Goal: Task Accomplishment & Management: Use online tool/utility

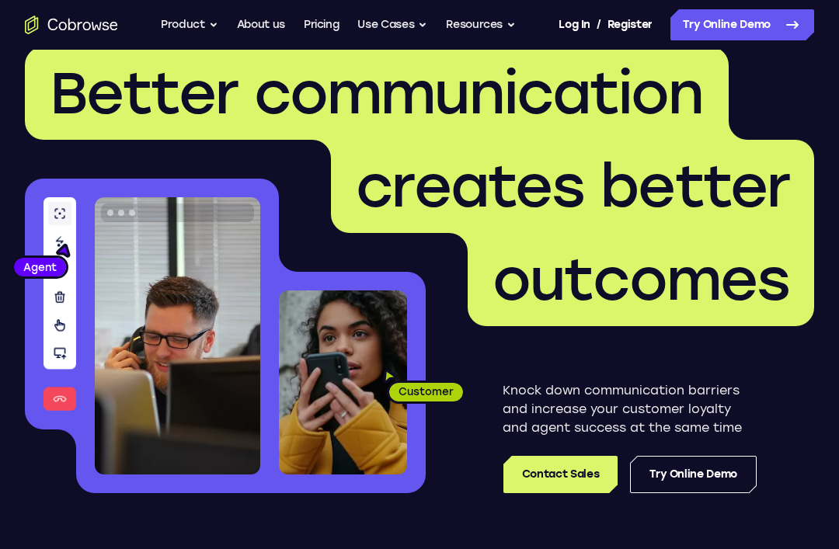
scroll to position [36, 0]
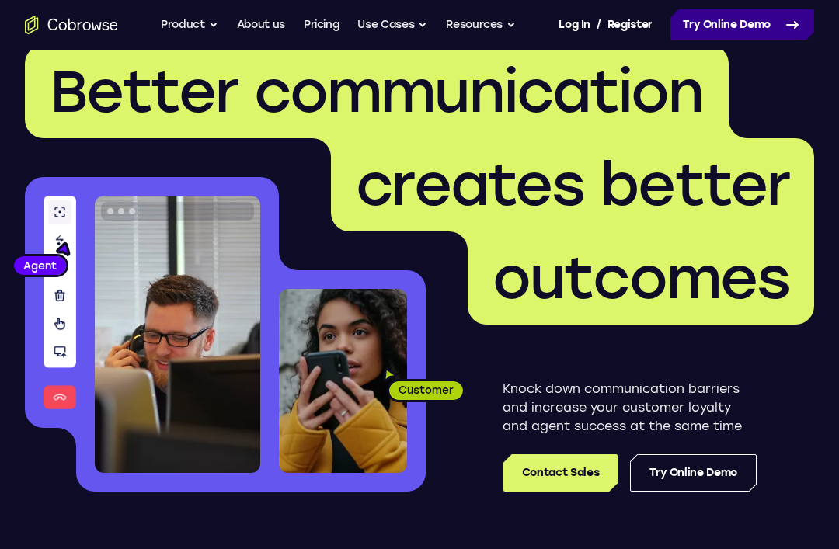
click at [774, 16] on link "Try Online Demo" at bounding box center [742, 24] width 144 height 31
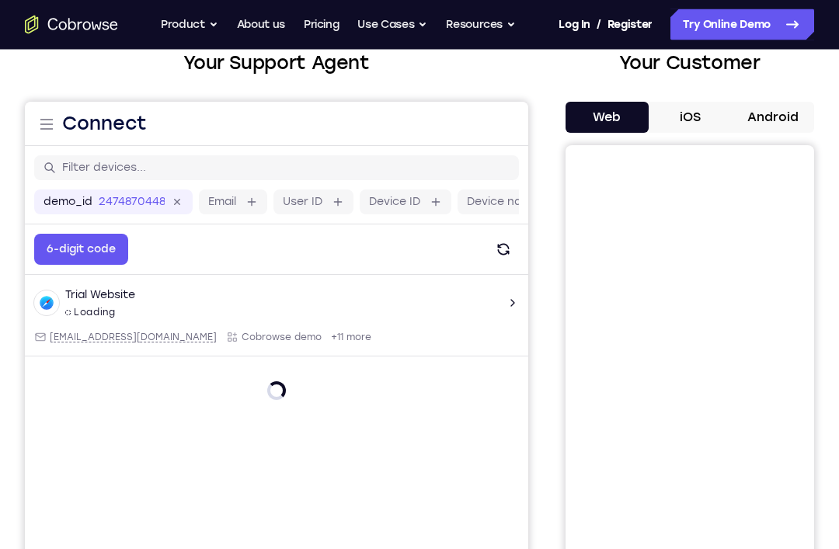
scroll to position [119, 0]
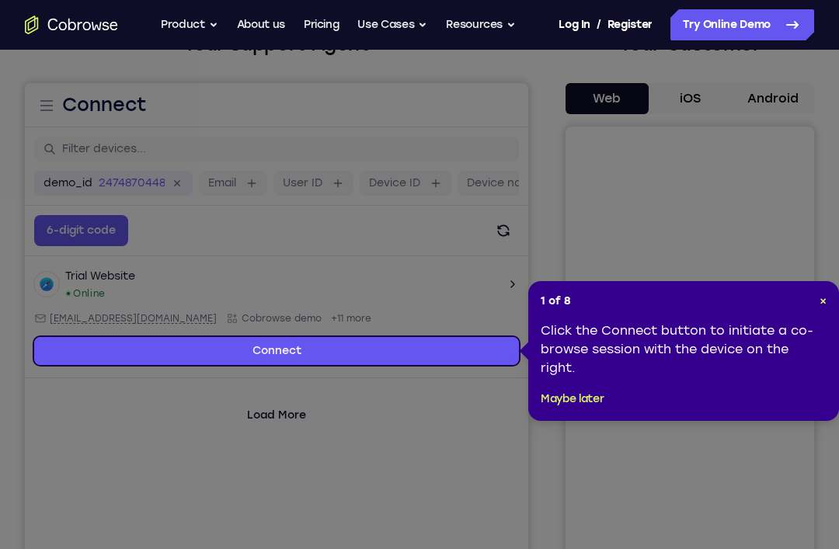
click at [68, 335] on icon at bounding box center [419, 299] width 839 height 599
click at [820, 305] on span "×" at bounding box center [822, 300] width 7 height 13
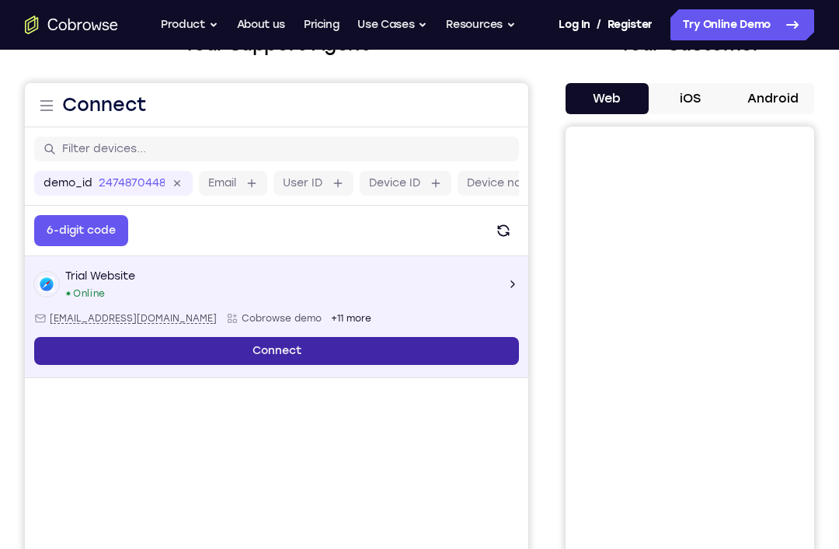
click at [85, 356] on link "Connect" at bounding box center [276, 351] width 484 height 28
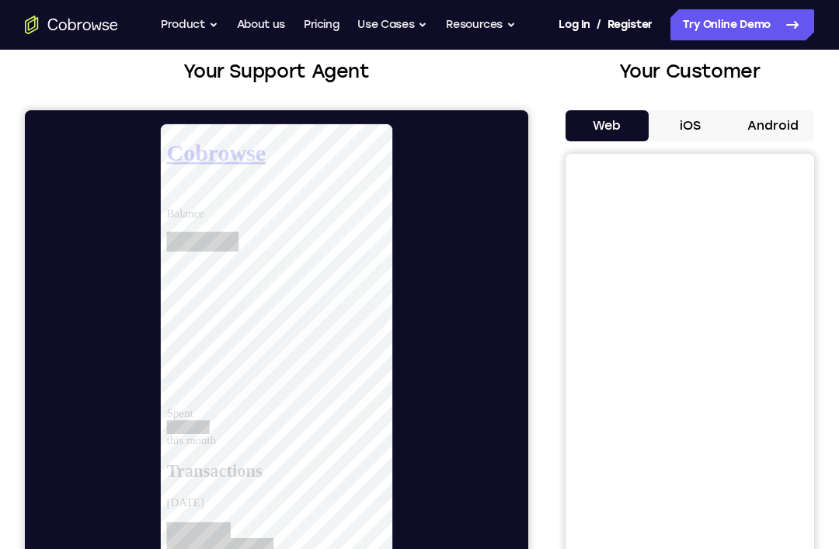
scroll to position [90, 0]
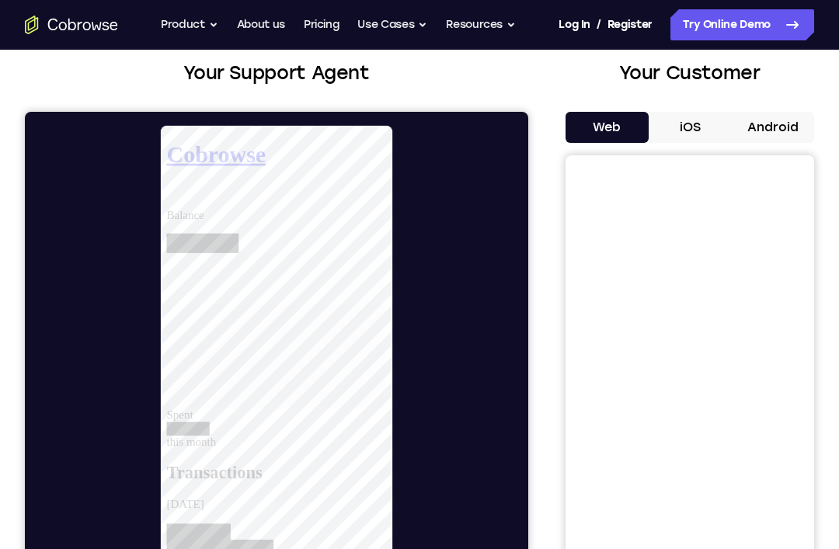
click at [701, 137] on button "iOS" at bounding box center [689, 127] width 83 height 31
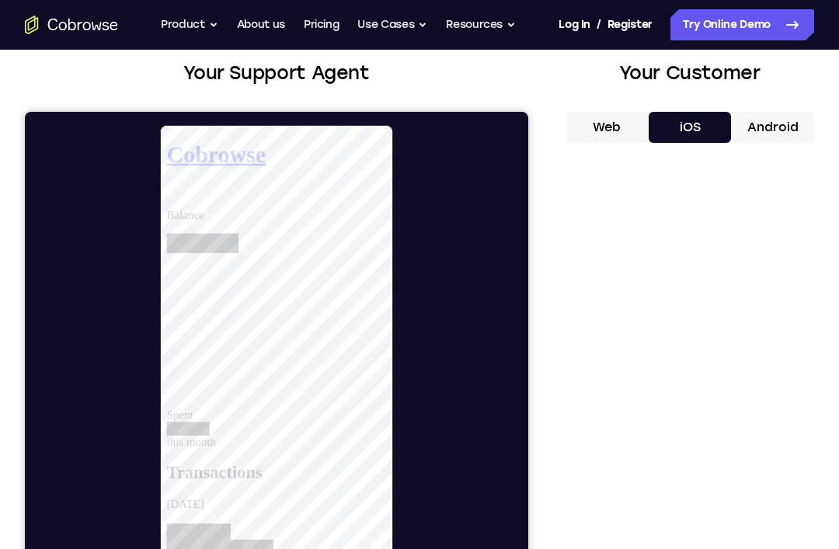
click at [793, 122] on button "Android" at bounding box center [772, 127] width 83 height 31
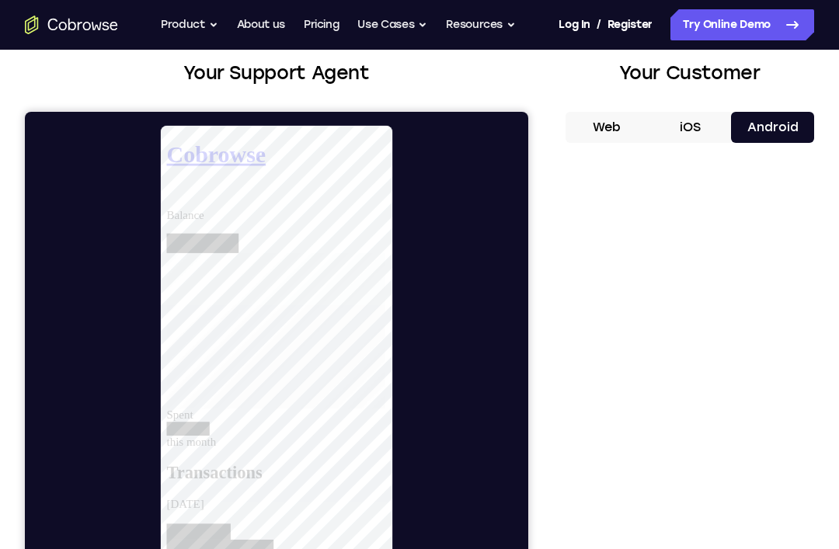
click at [623, 137] on button "Web" at bounding box center [606, 127] width 83 height 31
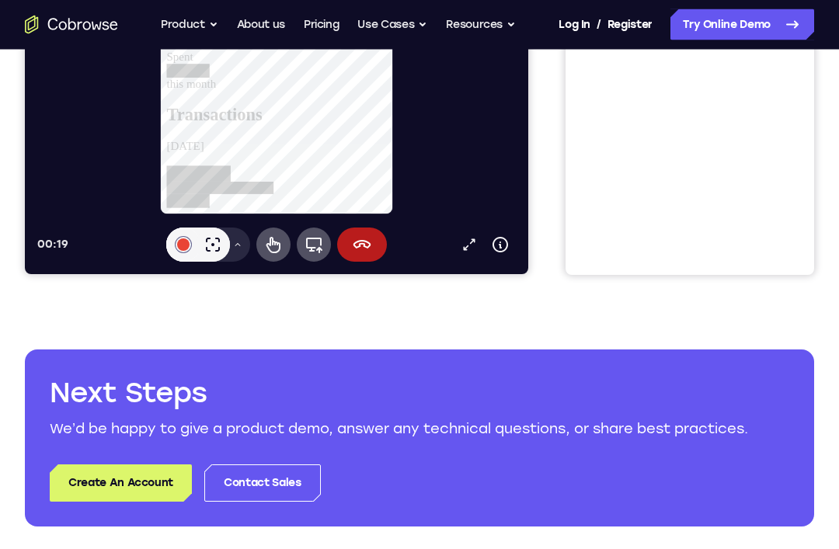
scroll to position [448, 0]
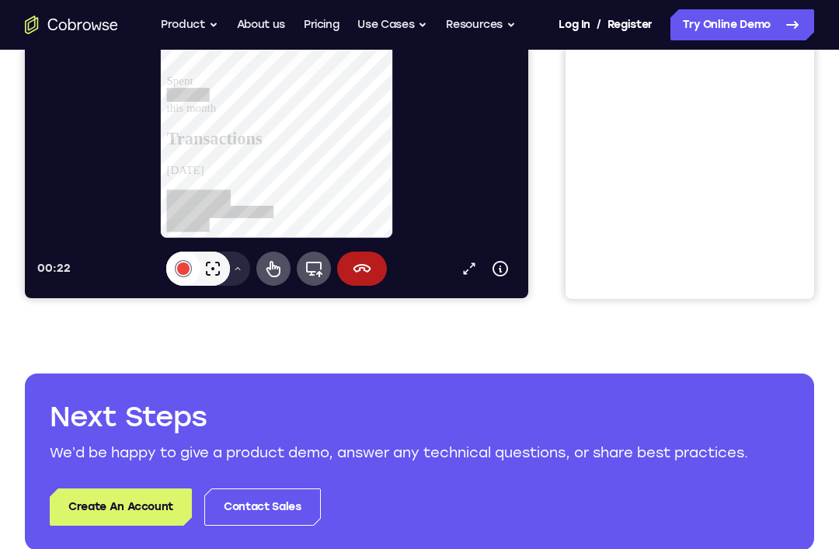
scroll to position [411, 0]
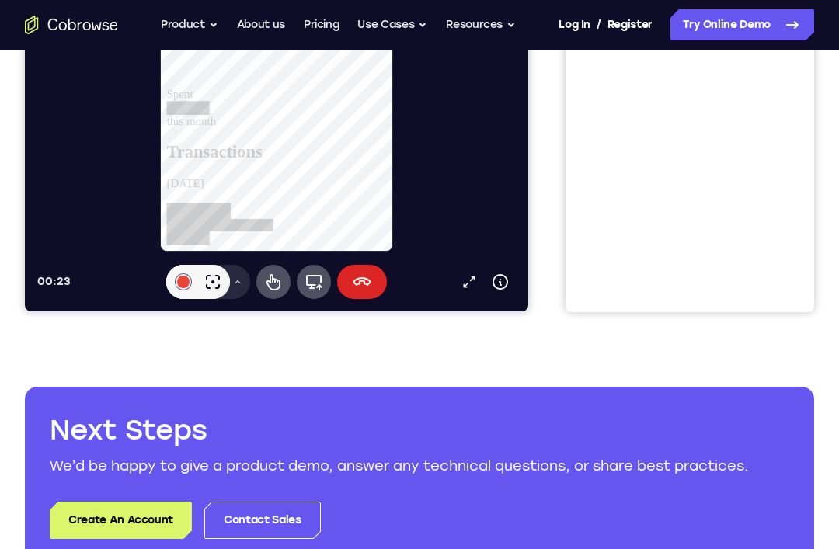
click at [344, 274] on button "End session" at bounding box center [362, 282] width 50 height 34
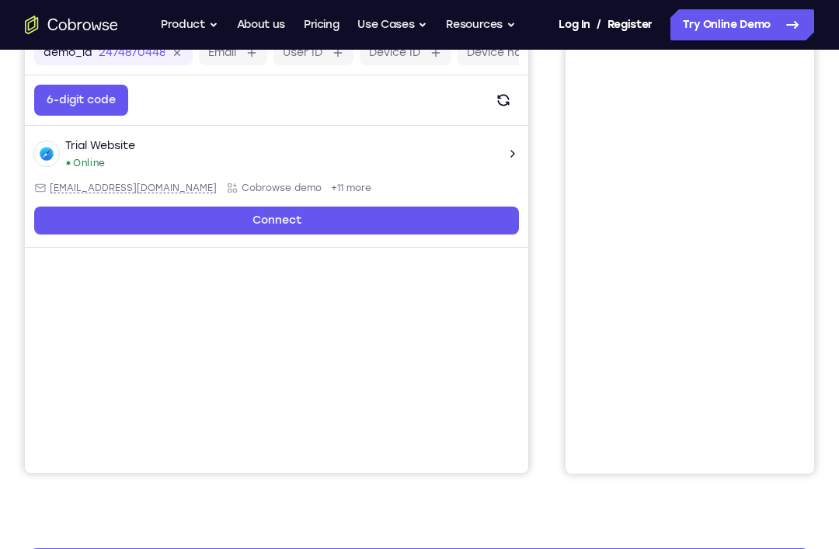
scroll to position [248, 0]
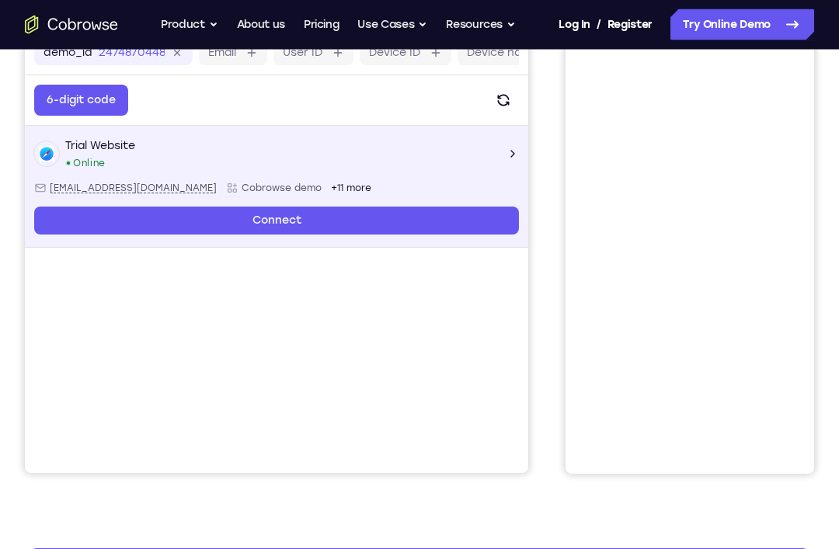
click at [506, 153] on div "Trial Website Online [EMAIL_ADDRESS][DOMAIN_NAME] Cobrowse demo +11 more" at bounding box center [276, 154] width 484 height 31
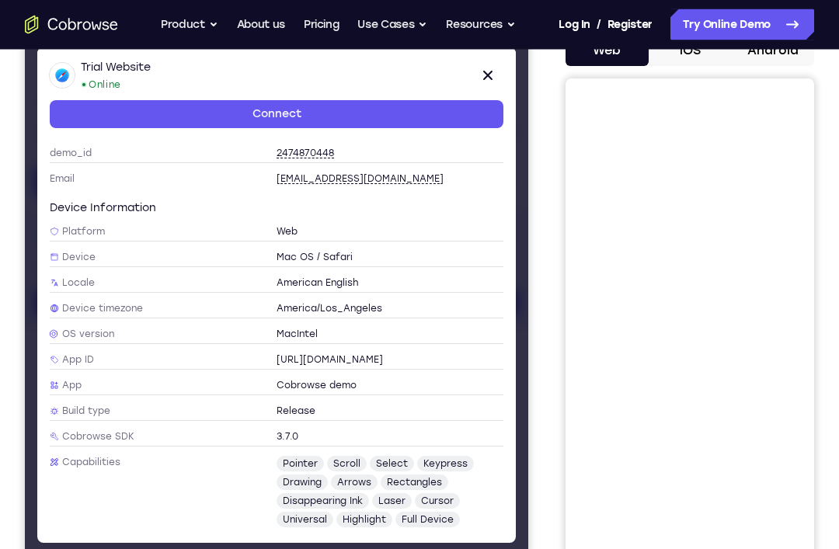
scroll to position [45, 0]
click at [495, 69] on icon at bounding box center [487, 75] width 19 height 19
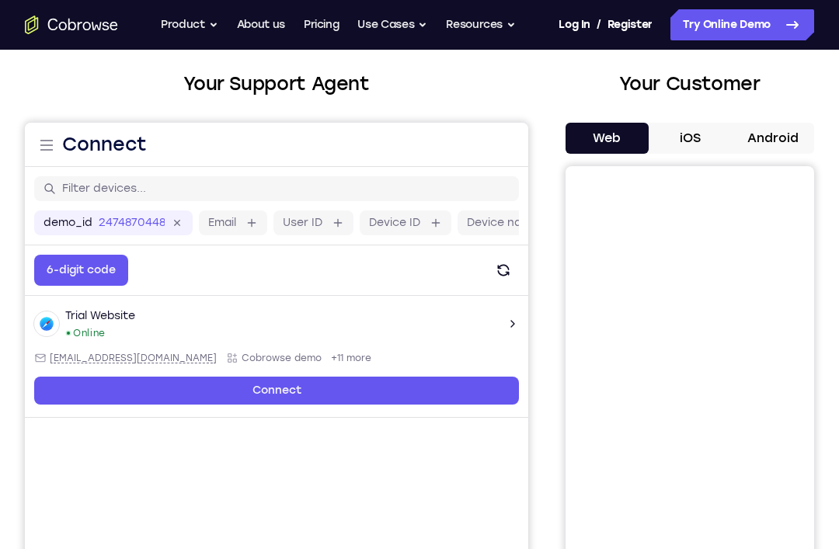
scroll to position [80, 0]
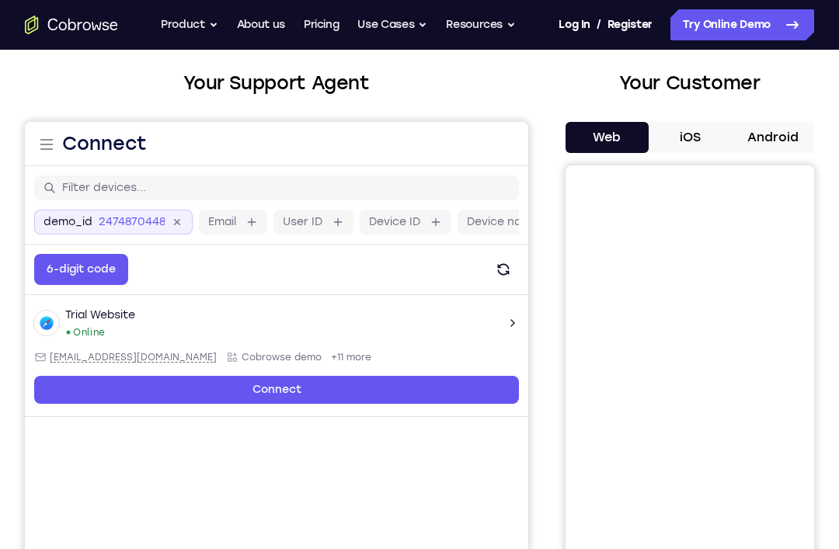
click at [177, 223] on icon at bounding box center [177, 222] width 12 height 12
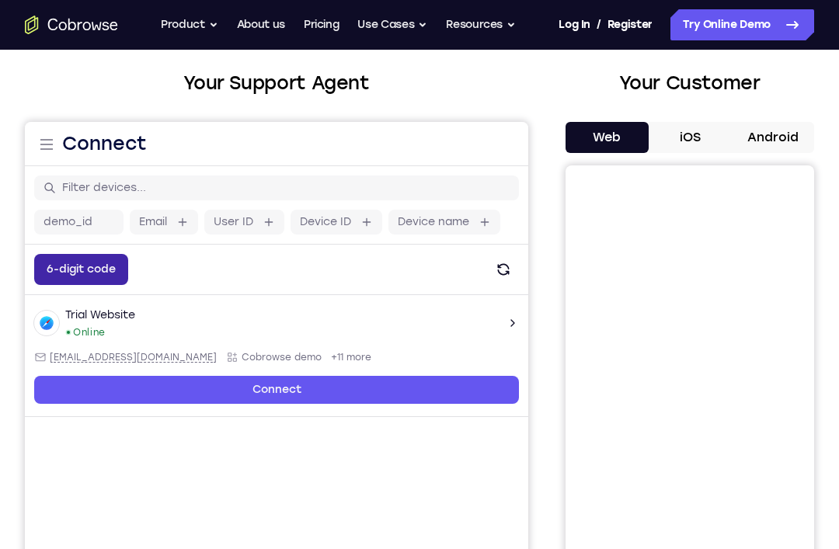
click at [66, 268] on button "6-digit code" at bounding box center [81, 269] width 94 height 31
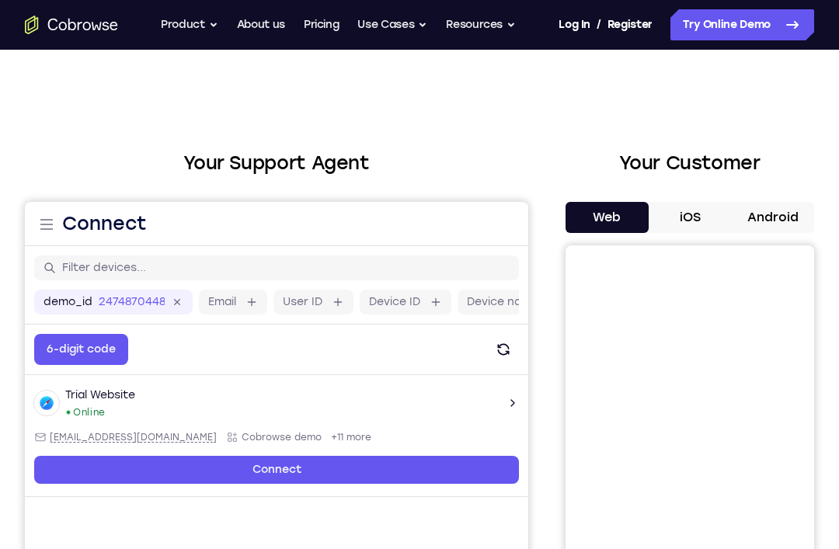
scroll to position [90, 0]
